Goal: Information Seeking & Learning: Learn about a topic

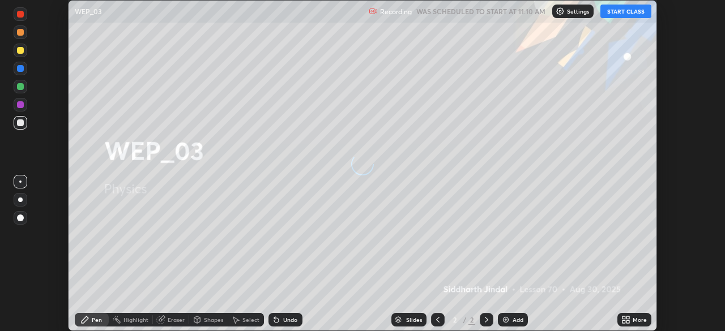
scroll to position [331, 725]
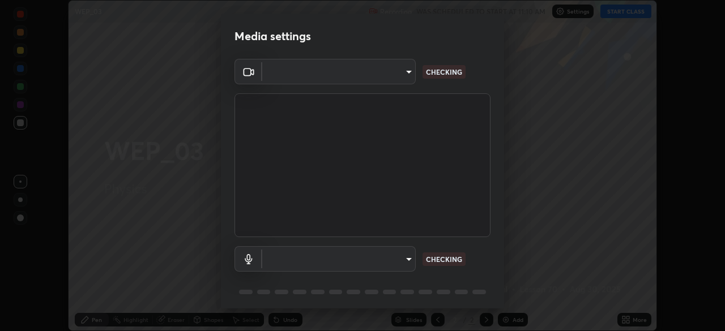
type input "e2b4cb918b4400ba02a0192ae9998b18c1f09d36479f8a70bd3f64f4de27a966"
type input "77ec951a9611d719476bb9f755b505ba481c521429b7e88bcf77812428794432"
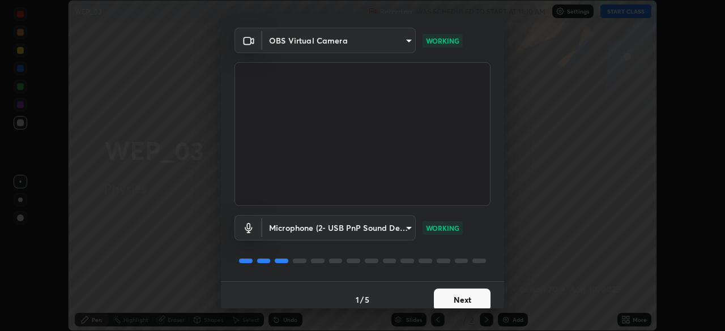
scroll to position [40, 0]
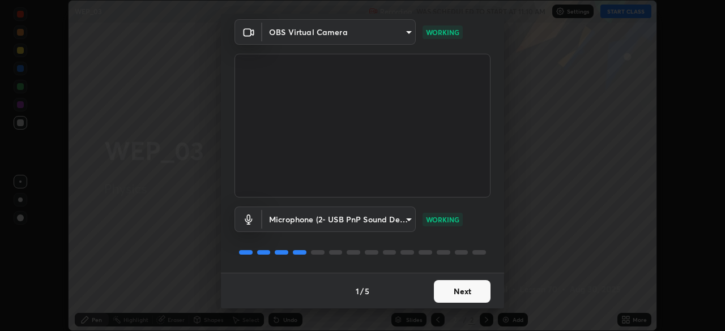
click at [456, 296] on button "Next" at bounding box center [462, 291] width 57 height 23
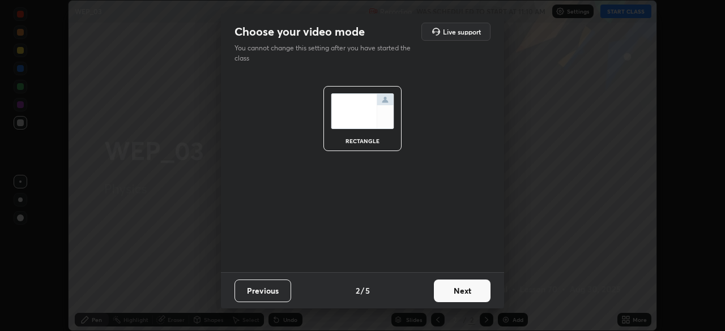
click at [459, 294] on button "Next" at bounding box center [462, 291] width 57 height 23
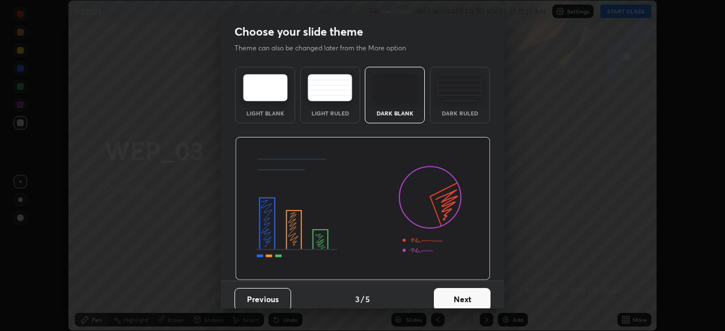
scroll to position [8, 0]
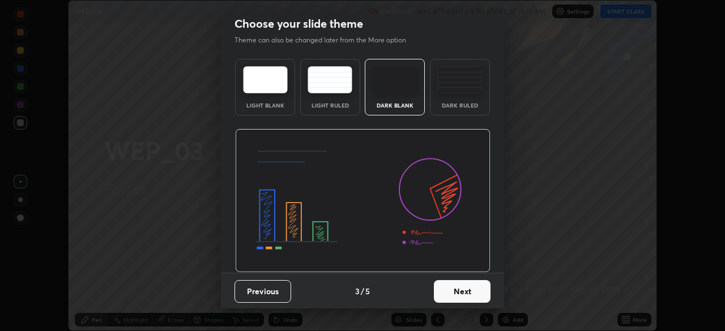
click at [459, 288] on button "Next" at bounding box center [462, 291] width 57 height 23
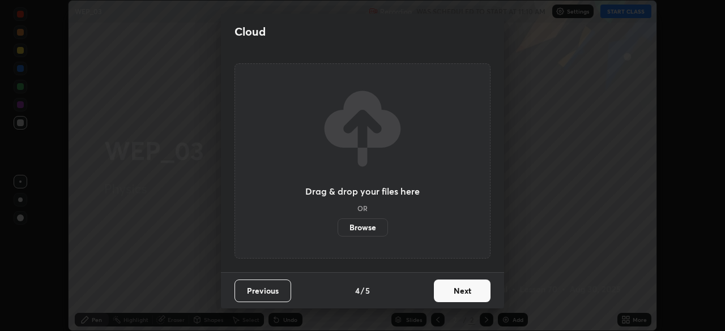
scroll to position [0, 0]
click at [460, 285] on button "Next" at bounding box center [462, 291] width 57 height 23
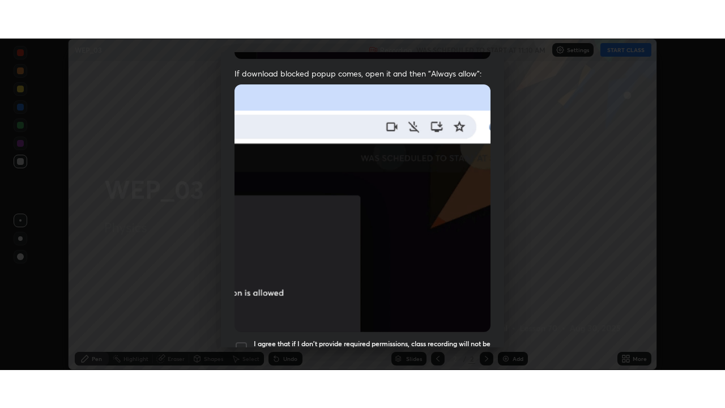
scroll to position [271, 0]
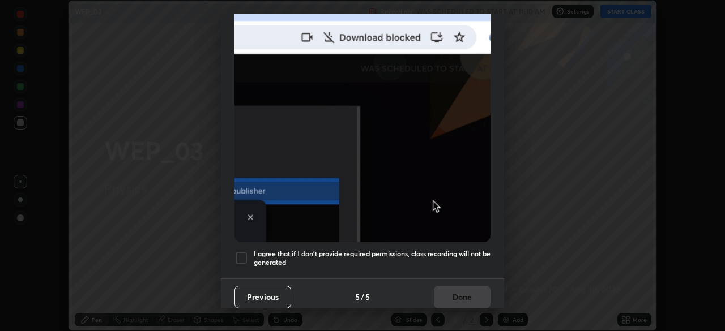
click at [392, 250] on h5 "I agree that if I don't provide required permissions, class recording will not …" at bounding box center [372, 259] width 237 height 18
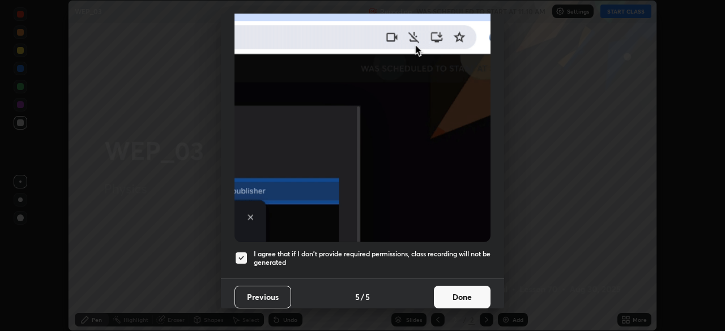
click at [442, 291] on button "Done" at bounding box center [462, 297] width 57 height 23
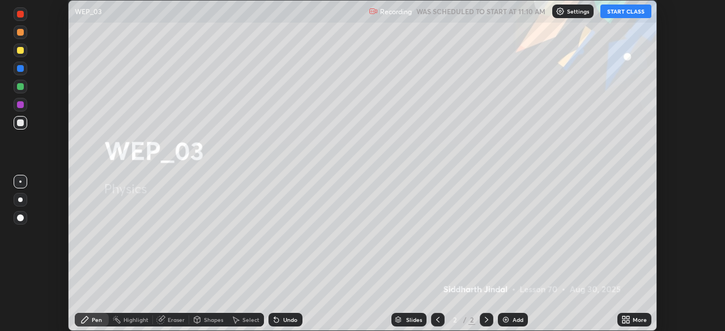
click at [628, 320] on icon at bounding box center [627, 321] width 3 height 3
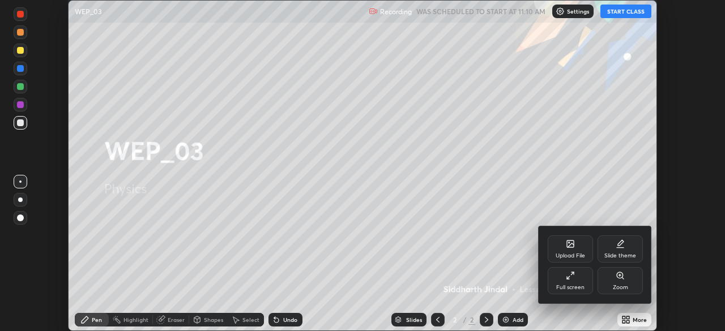
click at [587, 290] on div "Full screen" at bounding box center [570, 280] width 45 height 27
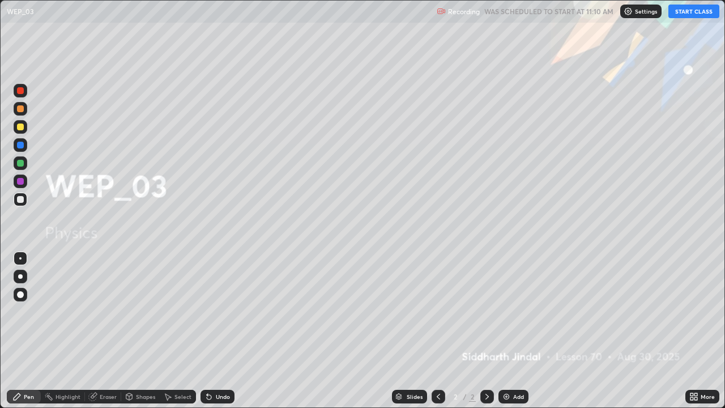
scroll to position [408, 725]
click at [689, 11] on button "START CLASS" at bounding box center [693, 12] width 51 height 14
click at [20, 277] on div at bounding box center [20, 276] width 5 height 5
click at [484, 331] on icon at bounding box center [486, 396] width 9 height 9
click at [505, 331] on div "Add" at bounding box center [513, 397] width 30 height 14
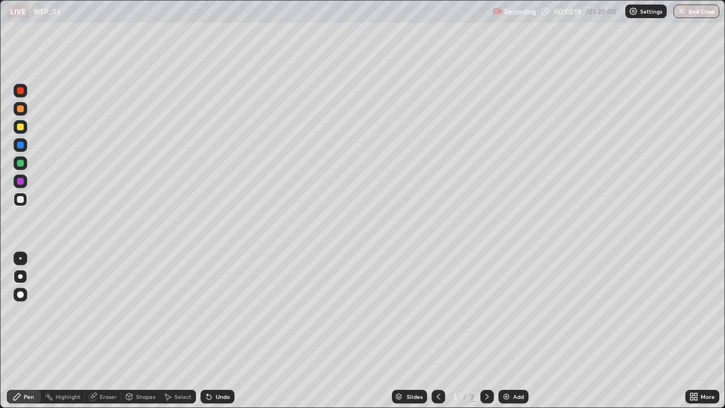
click at [211, 331] on icon at bounding box center [208, 396] width 9 height 9
click at [207, 331] on icon at bounding box center [207, 394] width 1 height 1
click at [486, 331] on icon at bounding box center [486, 396] width 9 height 9
click at [507, 331] on img at bounding box center [506, 396] width 9 height 9
click at [484, 331] on icon at bounding box center [486, 396] width 9 height 9
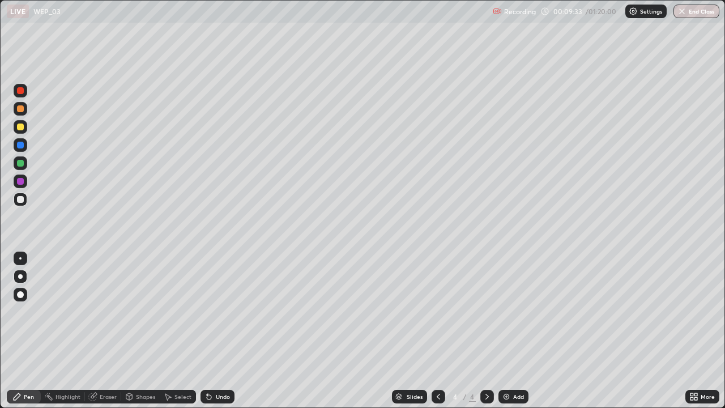
click at [508, 331] on img at bounding box center [506, 396] width 9 height 9
click at [213, 331] on div "Undo" at bounding box center [217, 397] width 34 height 14
click at [208, 331] on div "Undo" at bounding box center [217, 397] width 34 height 14
click at [485, 331] on div at bounding box center [487, 397] width 14 height 14
click at [506, 331] on div "Add" at bounding box center [513, 397] width 30 height 14
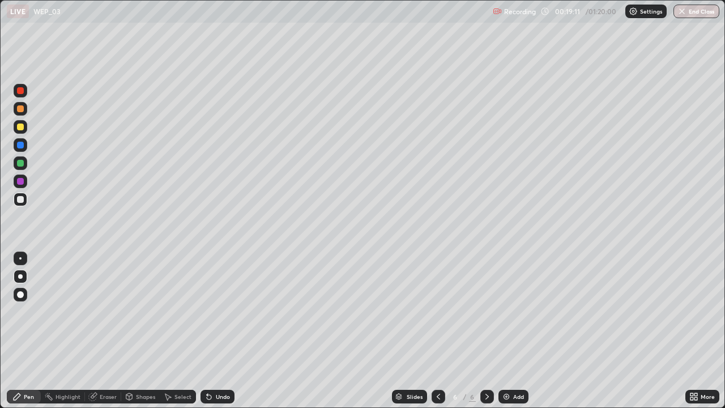
click at [486, 331] on icon at bounding box center [486, 397] width 3 height 6
click at [503, 331] on img at bounding box center [506, 396] width 9 height 9
click at [211, 331] on icon at bounding box center [208, 396] width 9 height 9
click at [213, 331] on div "Undo" at bounding box center [217, 397] width 34 height 14
click at [215, 331] on div "Undo" at bounding box center [217, 397] width 34 height 14
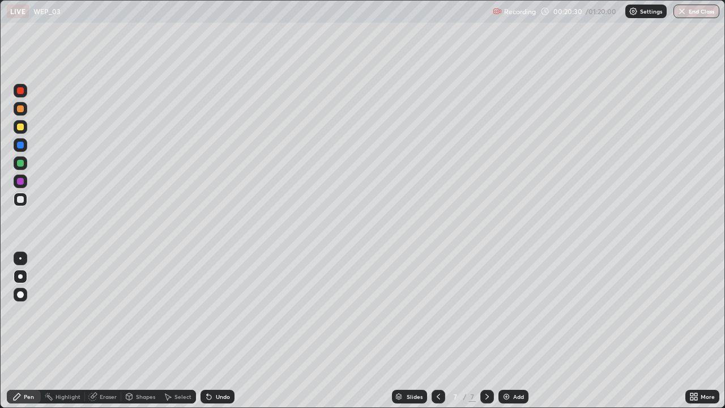
click at [217, 331] on div "Undo" at bounding box center [217, 397] width 34 height 14
click at [21, 129] on div at bounding box center [20, 126] width 7 height 7
click at [140, 331] on div "Shapes" at bounding box center [145, 397] width 19 height 6
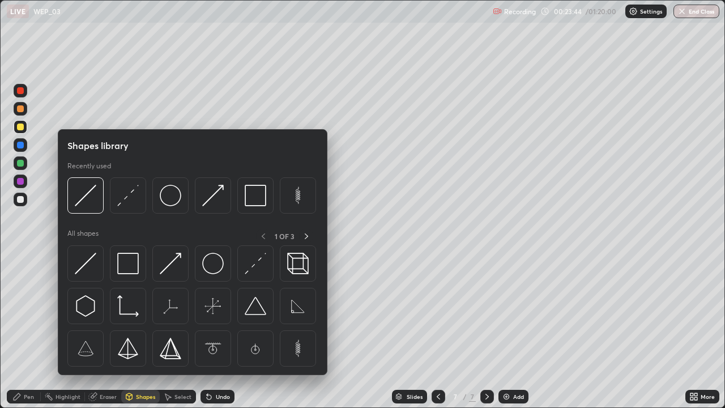
click at [94, 331] on icon at bounding box center [92, 396] width 7 height 7
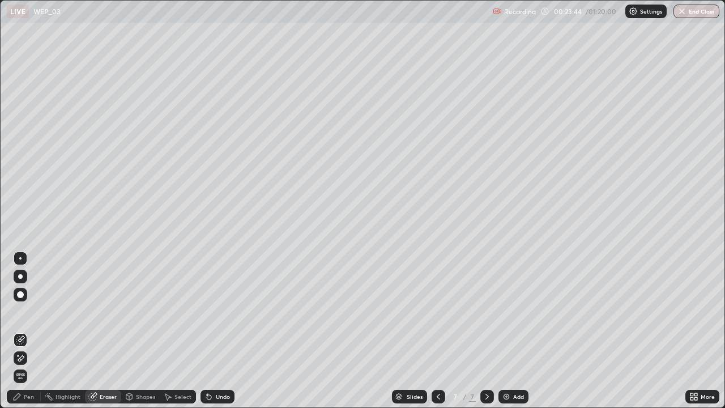
click at [21, 331] on icon at bounding box center [21, 358] width 6 height 6
click at [27, 331] on div "Pen" at bounding box center [29, 397] width 10 height 6
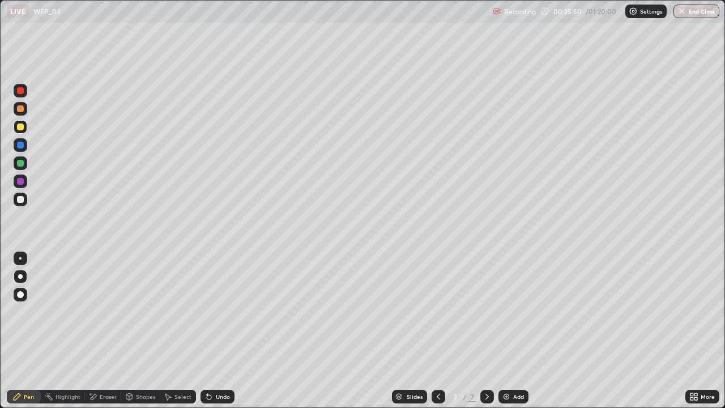
click at [212, 331] on div "Undo" at bounding box center [217, 397] width 34 height 14
click at [216, 331] on div "Undo" at bounding box center [223, 397] width 14 height 6
click at [485, 331] on icon at bounding box center [486, 396] width 9 height 9
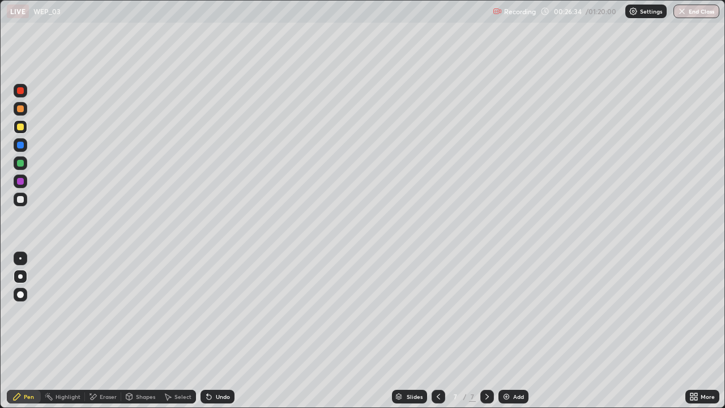
click at [509, 331] on div "Add" at bounding box center [513, 397] width 30 height 14
click at [222, 331] on div "Undo" at bounding box center [223, 397] width 14 height 6
click at [207, 331] on icon at bounding box center [209, 397] width 5 height 5
click at [219, 331] on div "Undo" at bounding box center [223, 397] width 14 height 6
click at [221, 331] on div "Undo" at bounding box center [223, 397] width 14 height 6
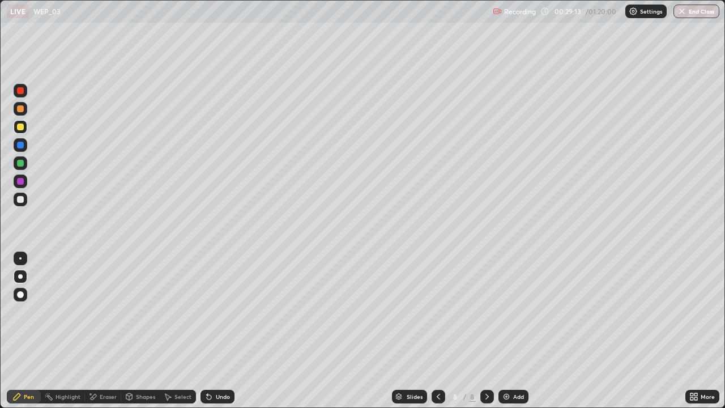
click at [23, 200] on div at bounding box center [20, 199] width 7 height 7
click at [216, 331] on div "Undo" at bounding box center [223, 397] width 14 height 6
click at [219, 331] on div "Undo" at bounding box center [223, 397] width 14 height 6
click at [216, 331] on div "Undo" at bounding box center [223, 397] width 14 height 6
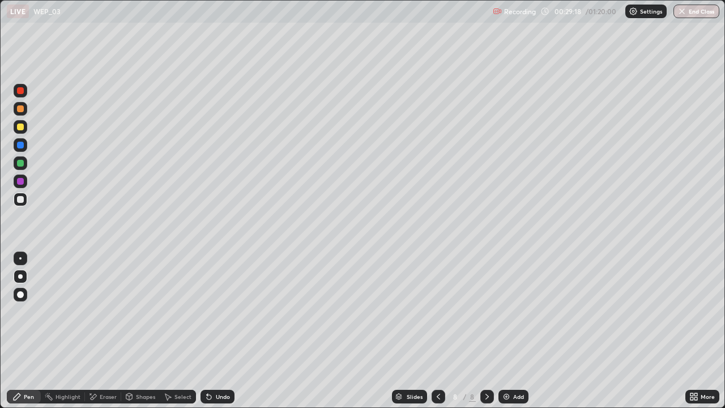
click at [216, 331] on div "Undo" at bounding box center [223, 397] width 14 height 6
click at [215, 331] on div "Undo" at bounding box center [217, 397] width 34 height 14
click at [183, 331] on div "Select" at bounding box center [182, 397] width 17 height 6
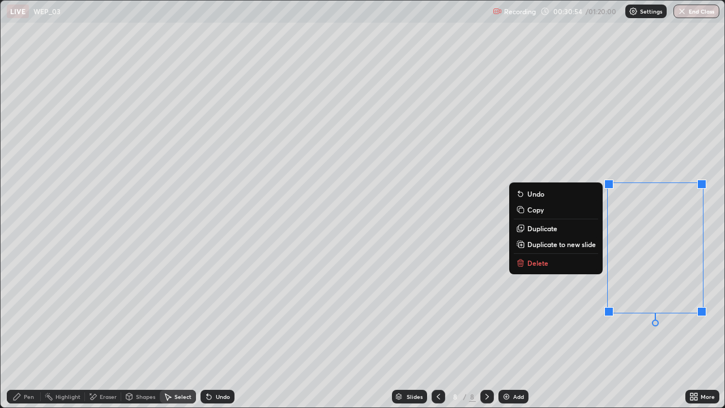
click at [580, 268] on button "Delete" at bounding box center [556, 263] width 84 height 14
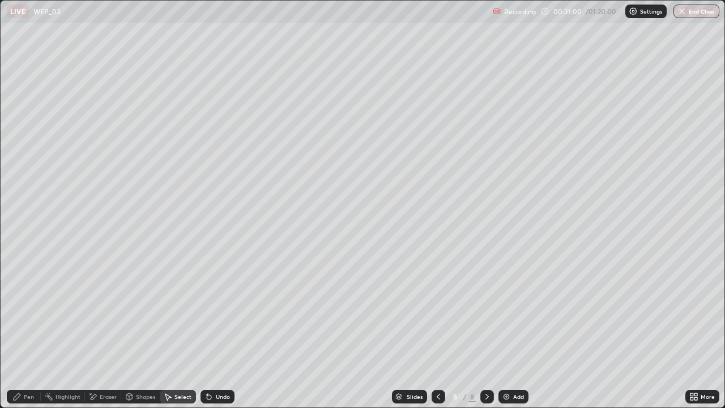
click at [26, 331] on div "Pen" at bounding box center [29, 397] width 10 height 6
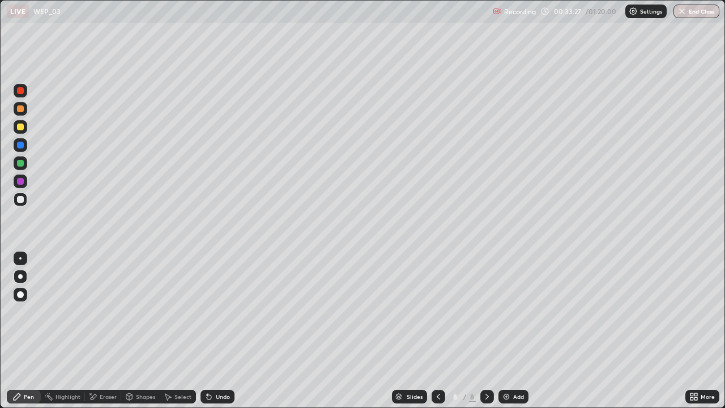
click at [484, 331] on icon at bounding box center [486, 396] width 9 height 9
click at [487, 331] on icon at bounding box center [486, 396] width 9 height 9
click at [487, 331] on icon at bounding box center [486, 397] width 3 height 6
click at [511, 331] on div "Add" at bounding box center [513, 397] width 30 height 14
click at [216, 331] on div "Undo" at bounding box center [223, 397] width 14 height 6
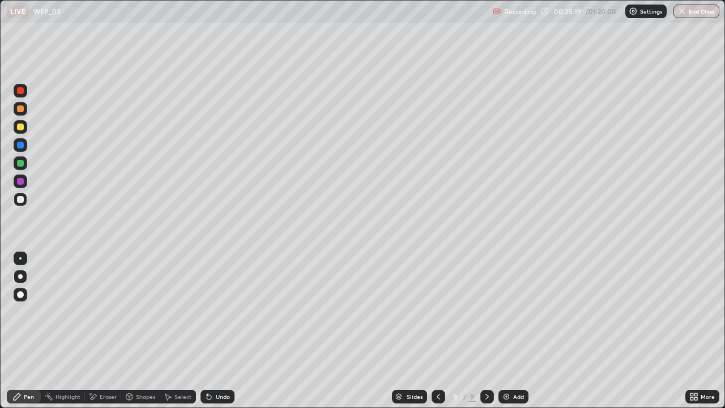
click at [211, 331] on icon at bounding box center [208, 396] width 9 height 9
click at [212, 331] on div "Undo" at bounding box center [217, 397] width 34 height 14
click at [217, 331] on div "Undo" at bounding box center [223, 397] width 14 height 6
click at [216, 331] on div "Undo" at bounding box center [223, 397] width 14 height 6
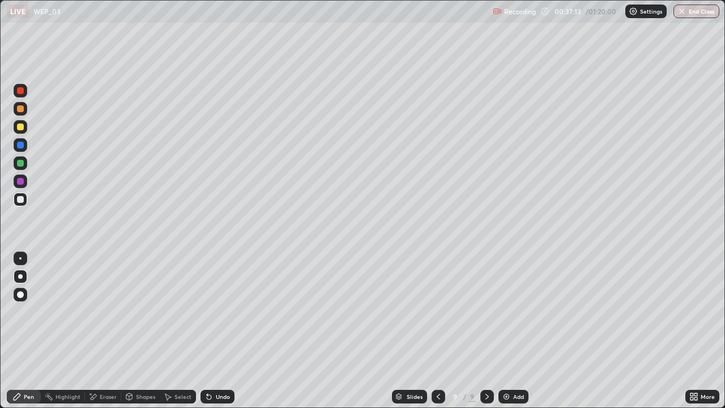
click at [222, 331] on div "Undo" at bounding box center [223, 397] width 14 height 6
click at [219, 331] on div "Undo" at bounding box center [223, 397] width 14 height 6
click at [220, 331] on div "Undo" at bounding box center [223, 397] width 14 height 6
click at [486, 331] on icon at bounding box center [486, 396] width 9 height 9
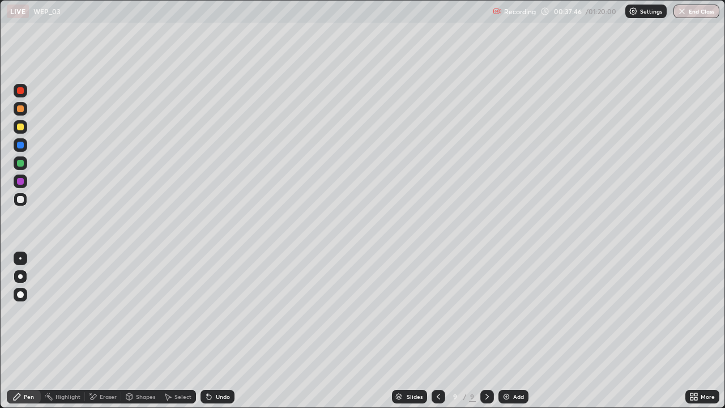
click at [438, 331] on icon at bounding box center [438, 396] width 9 height 9
click at [437, 331] on icon at bounding box center [438, 397] width 3 height 6
click at [486, 331] on icon at bounding box center [486, 396] width 9 height 9
click at [485, 331] on icon at bounding box center [486, 396] width 9 height 9
click at [436, 331] on icon at bounding box center [438, 396] width 9 height 9
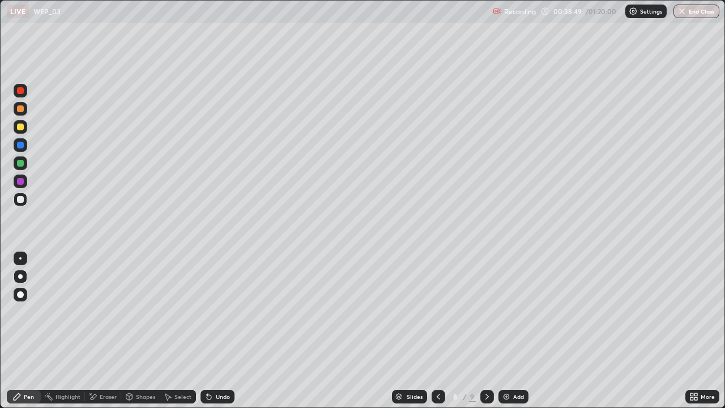
click at [486, 331] on icon at bounding box center [486, 396] width 9 height 9
click at [438, 331] on icon at bounding box center [438, 397] width 3 height 6
click at [484, 331] on icon at bounding box center [486, 396] width 9 height 9
click at [108, 331] on div "Eraser" at bounding box center [108, 397] width 17 height 6
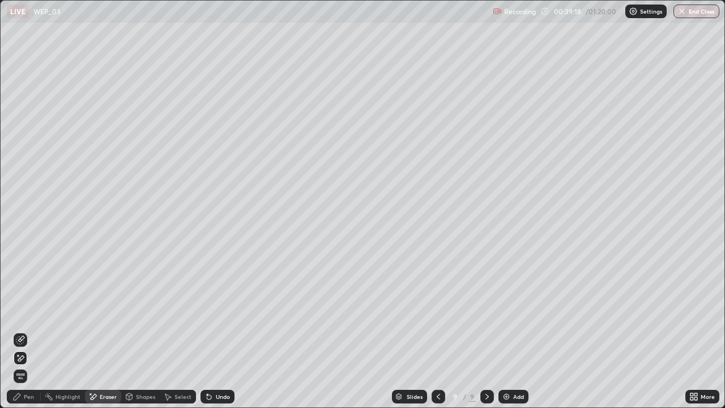
click at [27, 331] on div "Pen" at bounding box center [29, 397] width 10 height 6
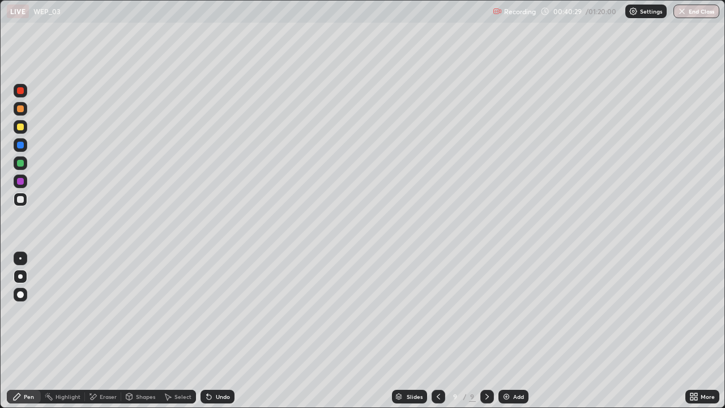
click at [485, 331] on icon at bounding box center [486, 396] width 9 height 9
click at [510, 331] on div "Add" at bounding box center [513, 397] width 30 height 14
click at [219, 331] on div "Undo" at bounding box center [223, 397] width 14 height 6
click at [707, 331] on div "More" at bounding box center [702, 397] width 34 height 14
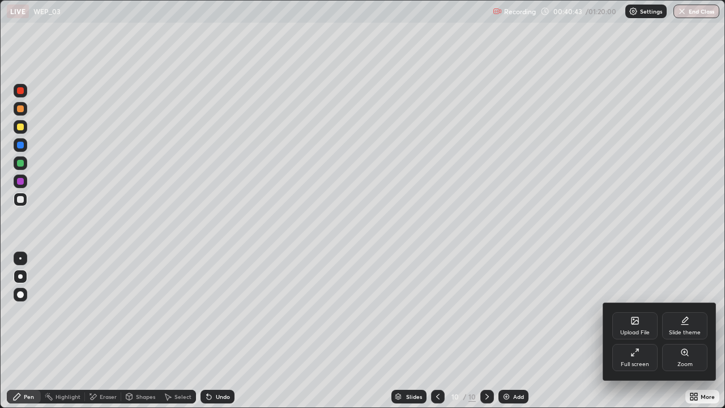
click at [683, 331] on div "Zoom" at bounding box center [684, 364] width 15 height 6
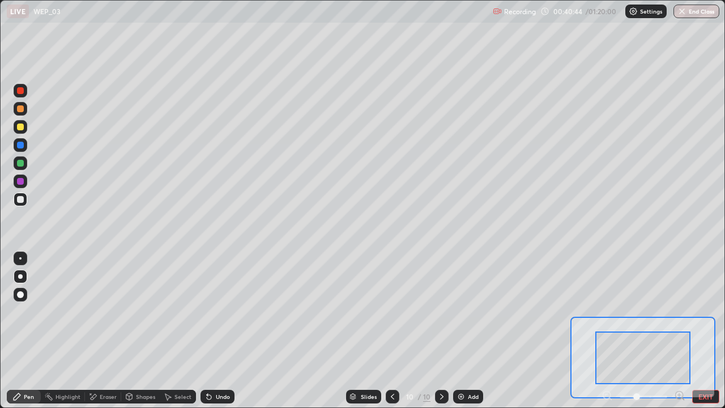
click at [642, 331] on div at bounding box center [642, 357] width 95 height 53
click at [681, 331] on icon at bounding box center [679, 395] width 11 height 11
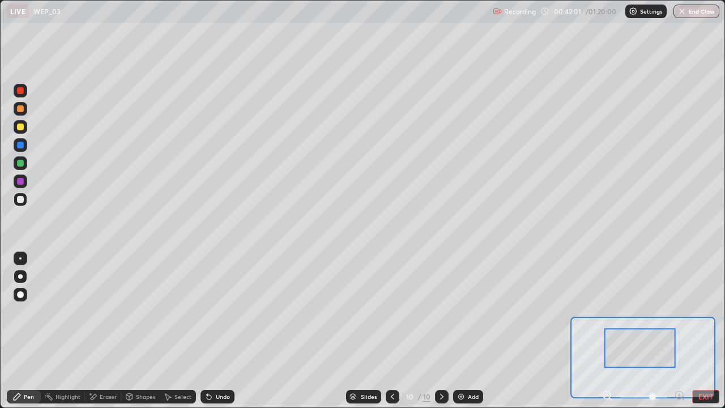
click at [392, 331] on icon at bounding box center [392, 396] width 9 height 9
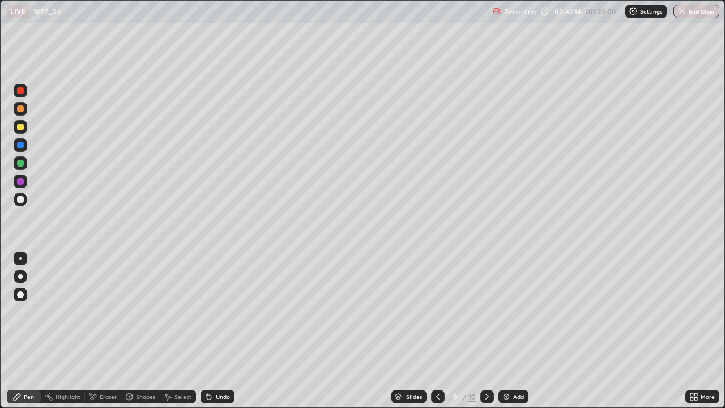
click at [219, 331] on div "Undo" at bounding box center [223, 397] width 14 height 6
click at [221, 331] on div "Undo" at bounding box center [223, 397] width 14 height 6
click at [220, 331] on div "Undo" at bounding box center [217, 397] width 34 height 14
click at [487, 331] on icon at bounding box center [486, 396] width 9 height 9
click at [486, 331] on icon at bounding box center [486, 396] width 9 height 9
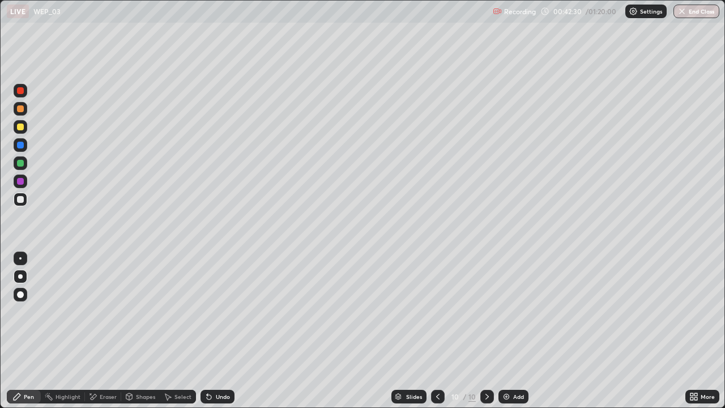
click at [484, 331] on div at bounding box center [487, 397] width 14 height 14
click at [438, 331] on icon at bounding box center [437, 397] width 3 height 6
click at [489, 331] on icon at bounding box center [486, 396] width 9 height 9
click at [505, 331] on img at bounding box center [506, 396] width 9 height 9
click at [19, 275] on div at bounding box center [20, 276] width 5 height 5
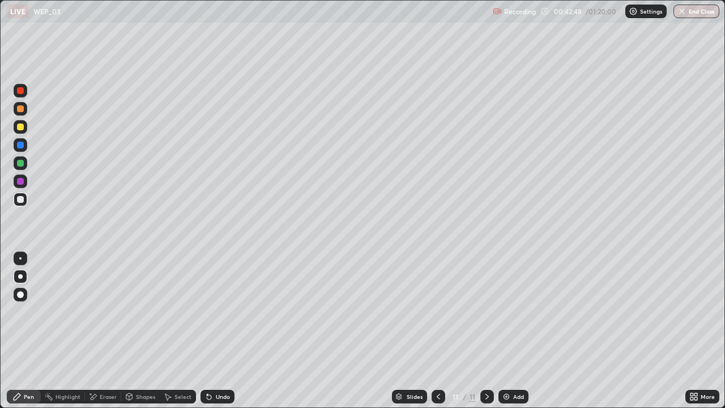
click at [20, 199] on div at bounding box center [20, 199] width 7 height 7
click at [20, 163] on div at bounding box center [20, 163] width 7 height 7
click at [229, 331] on div "Undo" at bounding box center [217, 397] width 34 height 14
click at [25, 202] on div at bounding box center [21, 200] width 14 height 14
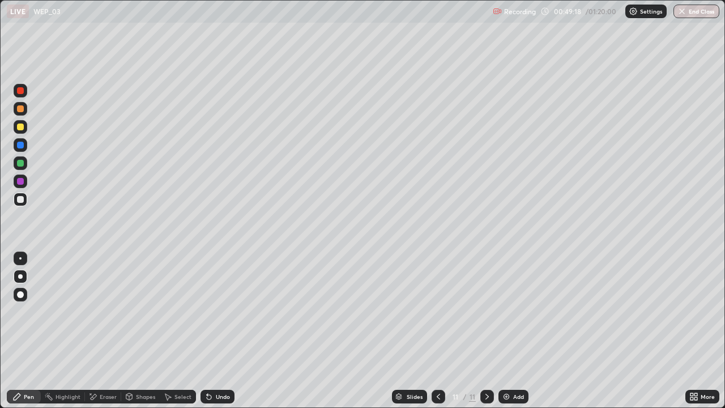
click at [486, 331] on icon at bounding box center [486, 397] width 3 height 6
click at [484, 331] on icon at bounding box center [486, 396] width 9 height 9
click at [505, 331] on img at bounding box center [506, 396] width 9 height 9
click at [487, 331] on icon at bounding box center [486, 396] width 9 height 9
click at [511, 331] on div "Add" at bounding box center [513, 397] width 30 height 14
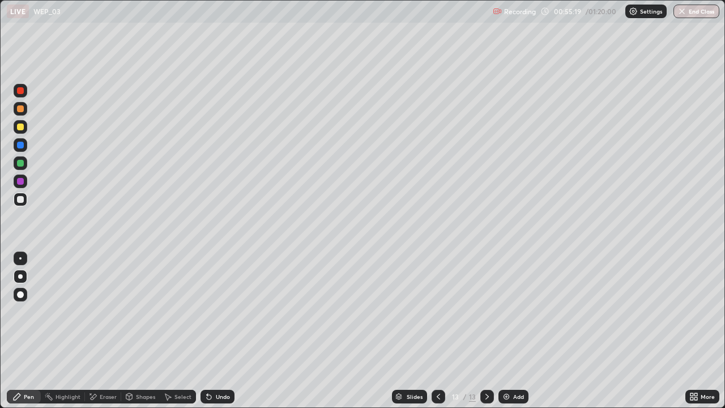
click at [212, 331] on icon at bounding box center [208, 396] width 9 height 9
click at [216, 331] on div "Undo" at bounding box center [223, 397] width 14 height 6
click at [183, 331] on div "Select" at bounding box center [182, 397] width 17 height 6
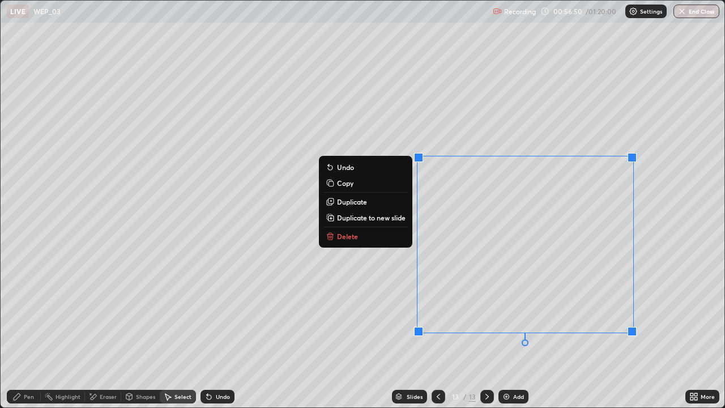
click at [392, 237] on button "Delete" at bounding box center [365, 236] width 84 height 14
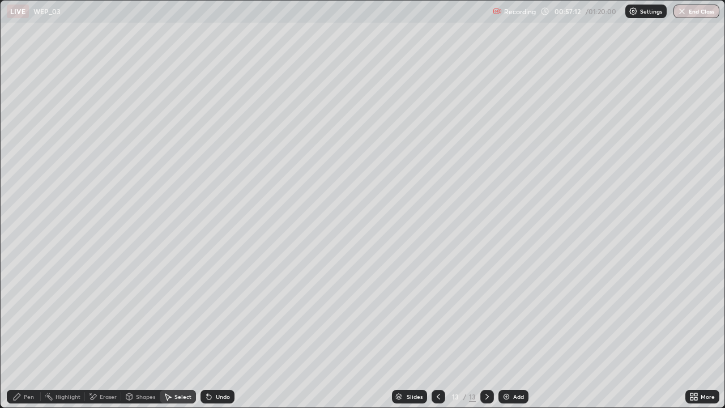
click at [22, 331] on icon at bounding box center [16, 396] width 9 height 9
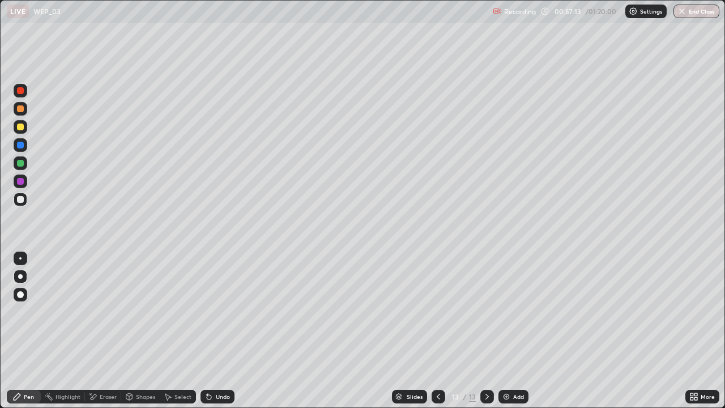
click at [23, 164] on div at bounding box center [20, 163] width 7 height 7
click at [182, 331] on div "Select" at bounding box center [182, 397] width 17 height 6
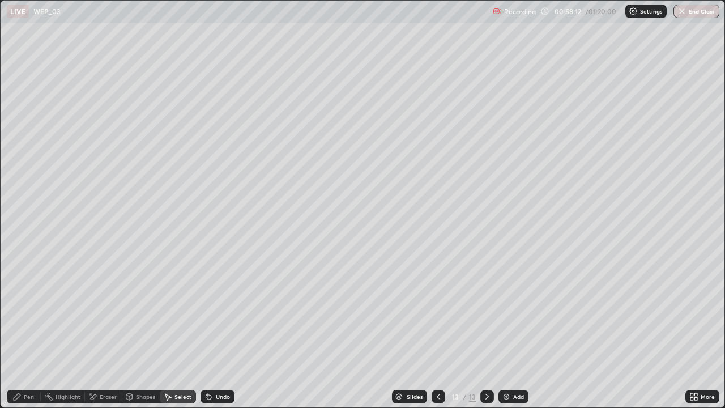
click at [181, 331] on div "Select" at bounding box center [182, 397] width 17 height 6
click at [182, 331] on div "Select" at bounding box center [182, 397] width 17 height 6
click at [216, 331] on div "Undo" at bounding box center [223, 397] width 14 height 6
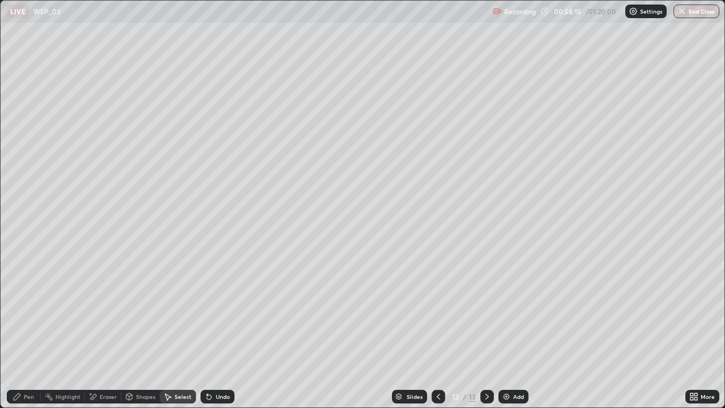
click at [216, 331] on div "Undo" at bounding box center [223, 397] width 14 height 6
click at [217, 331] on div "Undo" at bounding box center [223, 397] width 14 height 6
click at [220, 331] on div "Undo" at bounding box center [223, 397] width 14 height 6
click at [217, 331] on div "Undo" at bounding box center [223, 397] width 14 height 6
click at [221, 331] on div "Undo" at bounding box center [223, 397] width 14 height 6
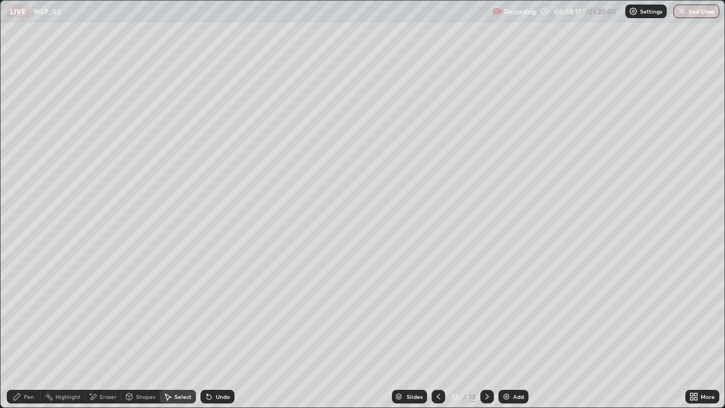
click at [220, 331] on div "Undo" at bounding box center [223, 397] width 14 height 6
click at [221, 331] on div "Undo" at bounding box center [223, 397] width 14 height 6
click at [223, 331] on div "Undo" at bounding box center [223, 397] width 14 height 6
click at [25, 331] on div "Pen" at bounding box center [24, 397] width 34 height 14
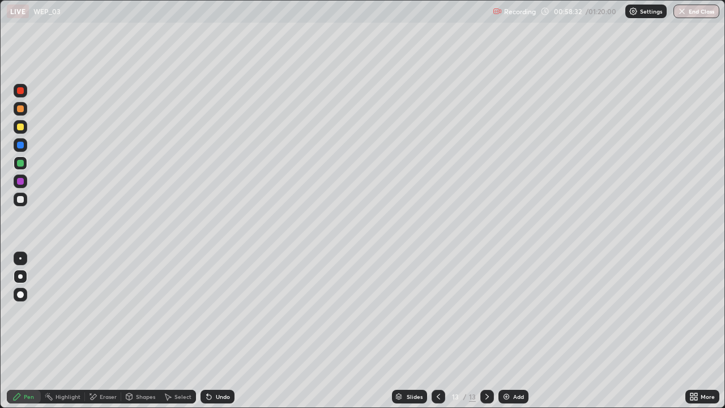
click at [220, 331] on div "Undo" at bounding box center [223, 397] width 14 height 6
click at [226, 331] on div "Undo" at bounding box center [223, 397] width 14 height 6
click at [218, 331] on div "Undo" at bounding box center [217, 397] width 34 height 14
click at [216, 331] on div "Undo" at bounding box center [217, 397] width 34 height 14
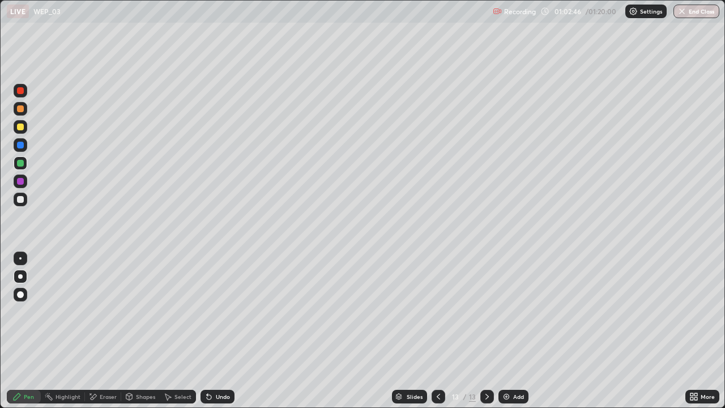
click at [216, 331] on div "Undo" at bounding box center [217, 397] width 34 height 14
click at [219, 331] on div "Undo" at bounding box center [223, 397] width 14 height 6
click at [221, 331] on div "Undo" at bounding box center [223, 397] width 14 height 6
click at [220, 331] on div "Undo" at bounding box center [217, 397] width 34 height 14
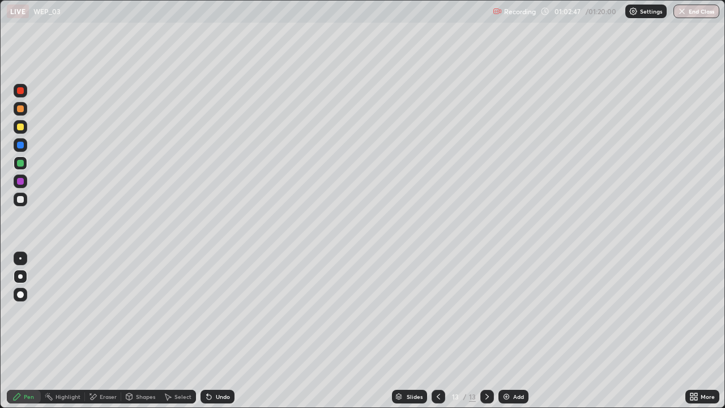
click at [220, 331] on div "Undo" at bounding box center [217, 397] width 34 height 14
click at [221, 331] on div "Undo" at bounding box center [217, 397] width 34 height 14
click at [486, 331] on icon at bounding box center [486, 396] width 9 height 9
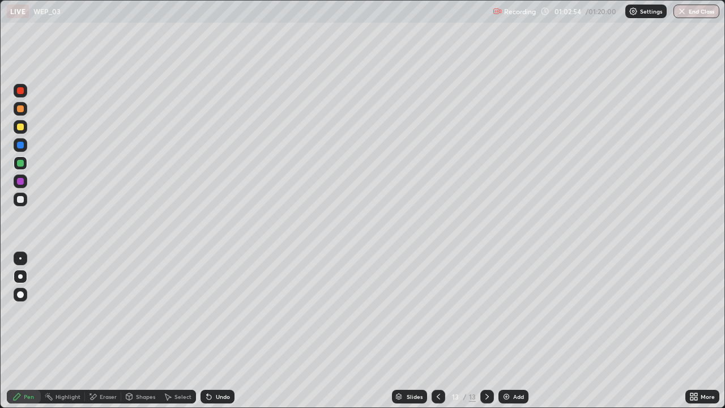
click at [508, 331] on div "Add" at bounding box center [513, 397] width 30 height 14
click at [435, 331] on div at bounding box center [438, 397] width 14 height 14
click at [486, 331] on icon at bounding box center [486, 396] width 9 height 9
click at [182, 331] on div "Select" at bounding box center [182, 397] width 17 height 6
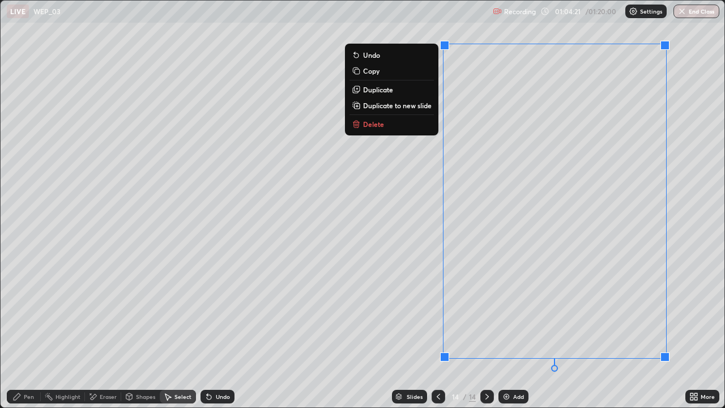
click at [383, 107] on p "Duplicate to new slide" at bounding box center [397, 105] width 69 height 9
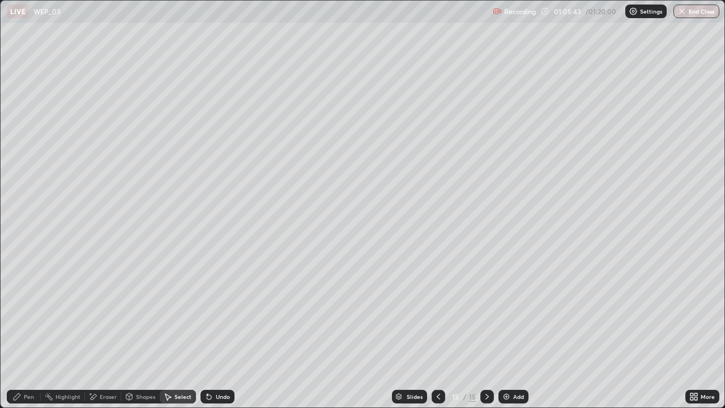
click at [26, 331] on div "Pen" at bounding box center [24, 397] width 34 height 14
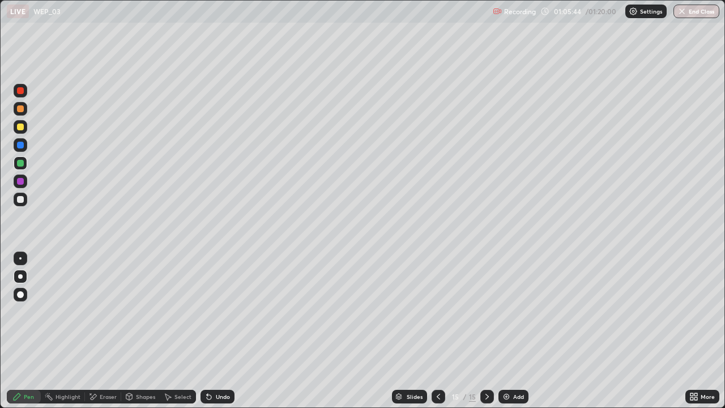
click at [17, 200] on div at bounding box center [20, 199] width 7 height 7
click at [216, 331] on div "Undo" at bounding box center [223, 397] width 14 height 6
click at [213, 331] on div "Undo" at bounding box center [217, 397] width 34 height 14
click at [207, 331] on icon at bounding box center [207, 394] width 1 height 1
click at [685, 15] on img "button" at bounding box center [682, 11] width 9 height 9
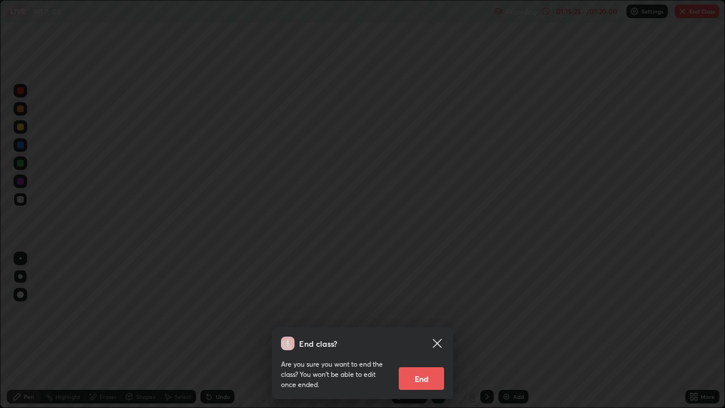
click at [687, 10] on div at bounding box center [362, 204] width 725 height 408
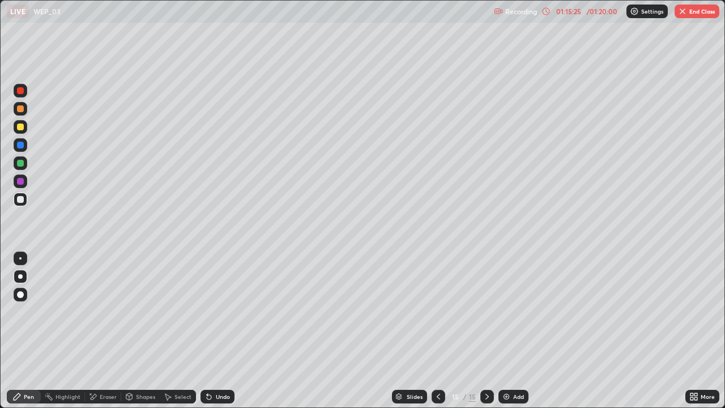
click at [687, 10] on div at bounding box center [362, 204] width 725 height 408
click at [687, 14] on button "End Class" at bounding box center [696, 12] width 45 height 14
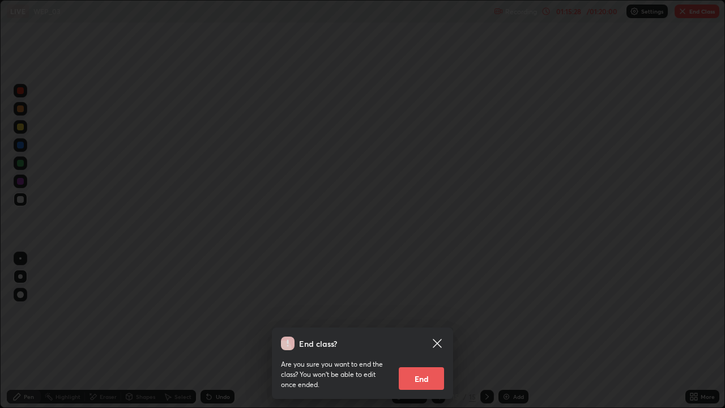
click at [418, 331] on button "End" at bounding box center [421, 378] width 45 height 23
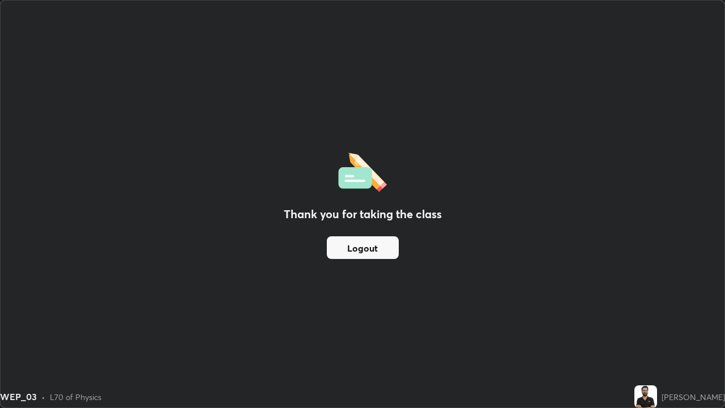
click at [376, 242] on button "Logout" at bounding box center [363, 247] width 72 height 23
click at [375, 254] on button "Logout" at bounding box center [363, 247] width 72 height 23
click at [381, 253] on button "Logout" at bounding box center [363, 247] width 72 height 23
click at [383, 249] on button "Logout" at bounding box center [363, 247] width 72 height 23
